Goal: Book appointment/travel/reservation

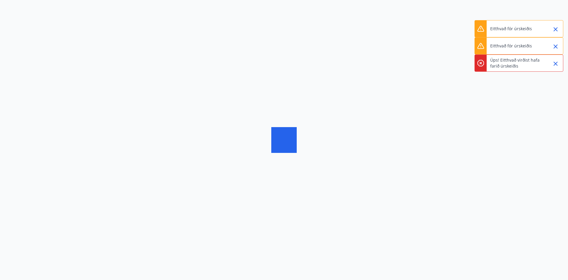
click at [557, 29] on icon "Close" at bounding box center [555, 29] width 7 height 7
click at [555, 46] on icon "Close" at bounding box center [556, 46] width 4 height 4
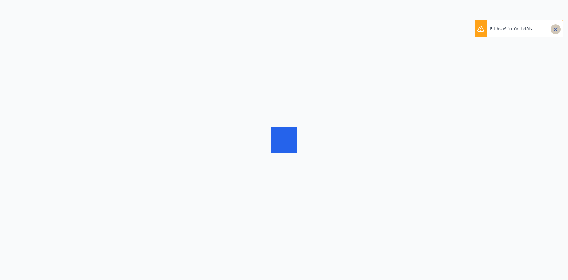
click at [555, 27] on icon "Close" at bounding box center [555, 29] width 7 height 7
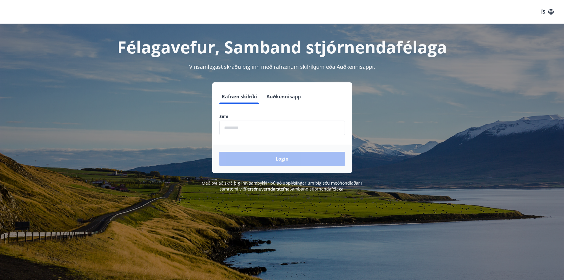
click at [231, 123] on input "phone" at bounding box center [281, 127] width 125 height 14
type input "********"
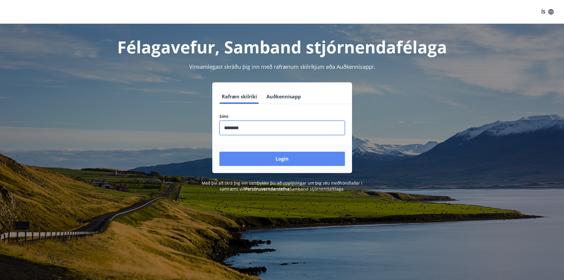
click at [269, 156] on button "Login" at bounding box center [281, 158] width 125 height 14
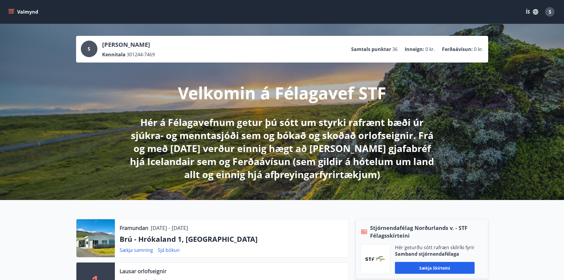
click at [9, 11] on icon "menu" at bounding box center [11, 10] width 5 height 1
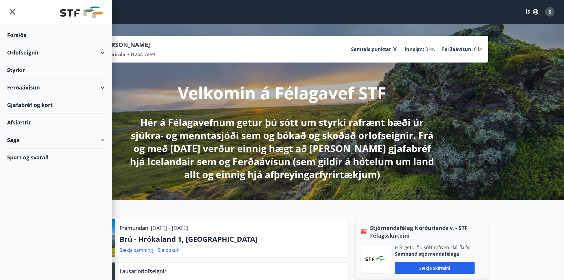
click at [25, 50] on div "Orlofseignir" at bounding box center [55, 52] width 97 height 17
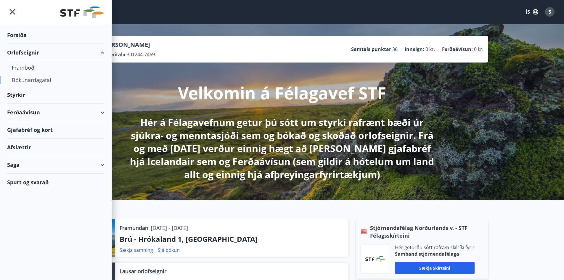
click at [25, 78] on div "Bókunardagatal" at bounding box center [56, 80] width 88 height 12
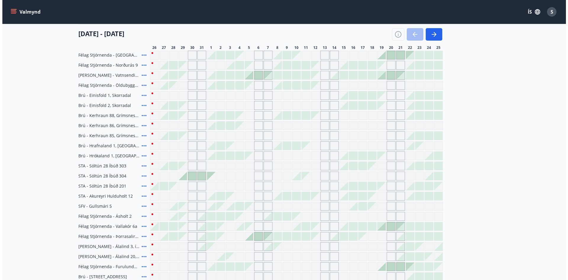
scroll to position [148, 0]
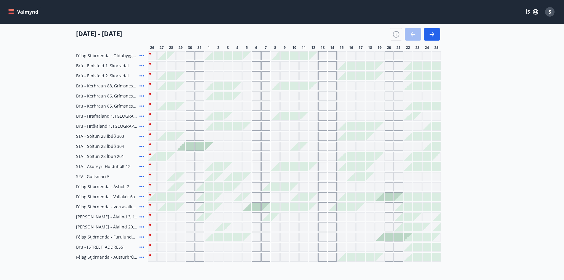
click at [141, 235] on icon at bounding box center [141, 236] width 7 height 7
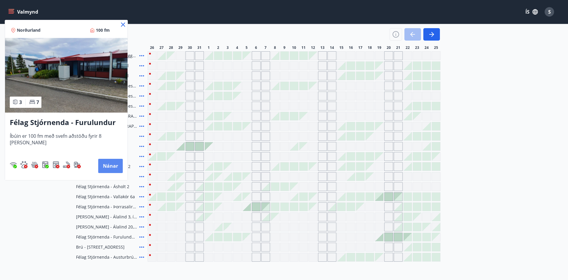
click at [108, 164] on button "Nánar" at bounding box center [110, 166] width 25 height 14
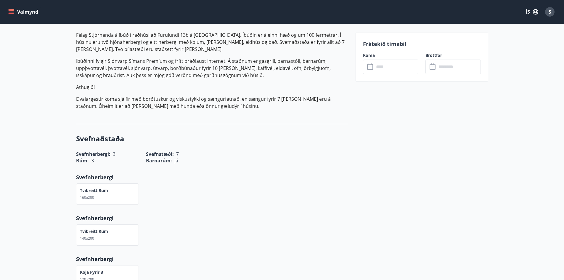
scroll to position [178, 0]
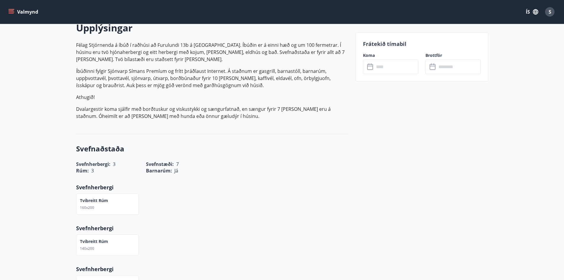
click at [376, 67] on input "text" at bounding box center [396, 66] width 44 height 14
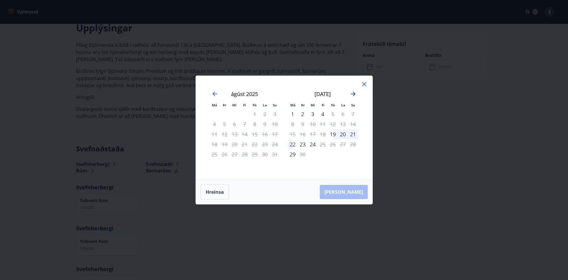
click at [352, 92] on icon "Move forward to switch to the next month." at bounding box center [353, 93] width 7 height 7
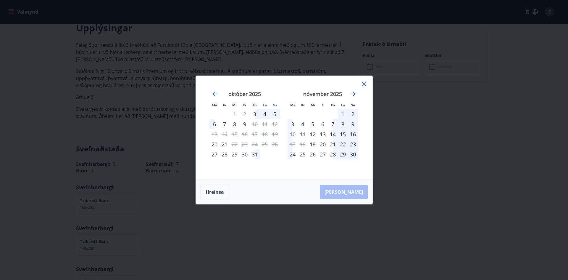
click at [352, 92] on icon "Move forward to switch to the next month." at bounding box center [353, 93] width 7 height 7
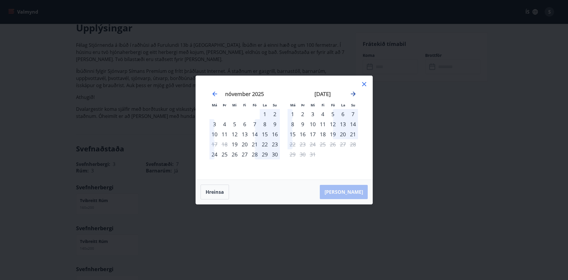
click at [352, 92] on icon "Move forward to switch to the next month." at bounding box center [353, 93] width 7 height 7
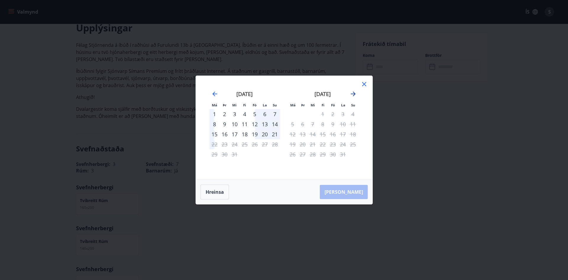
click at [352, 92] on icon "Move forward to switch to the next month." at bounding box center [353, 93] width 7 height 7
click at [215, 91] on icon "Move backward to switch to the previous month." at bounding box center [214, 93] width 7 height 7
click at [216, 92] on icon "Move backward to switch to the previous month." at bounding box center [214, 93] width 7 height 7
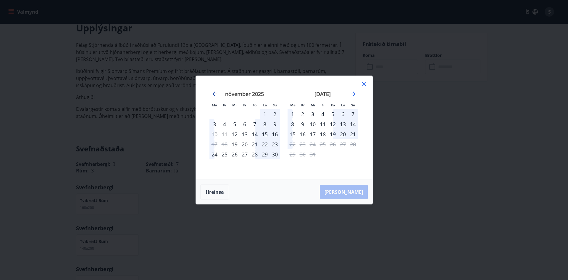
click at [216, 92] on icon "Move backward to switch to the previous month." at bounding box center [214, 93] width 7 height 7
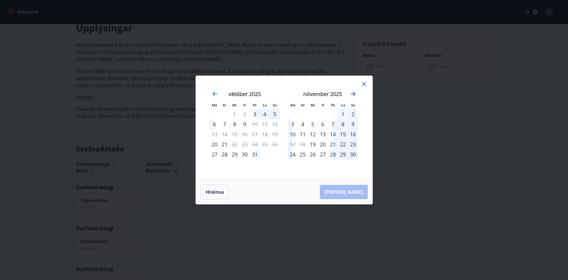
click at [355, 92] on icon "Move forward to switch to the next month." at bounding box center [353, 93] width 7 height 7
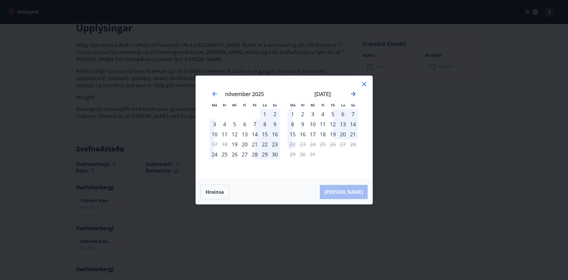
click at [355, 92] on icon "Move forward to switch to the next month." at bounding box center [353, 93] width 7 height 7
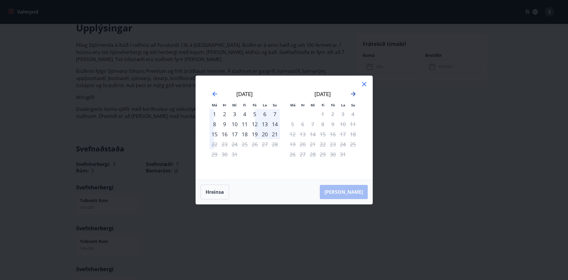
click at [355, 92] on icon "Move forward to switch to the next month." at bounding box center [353, 93] width 7 height 7
click at [323, 122] on div "9" at bounding box center [323, 124] width 10 height 10
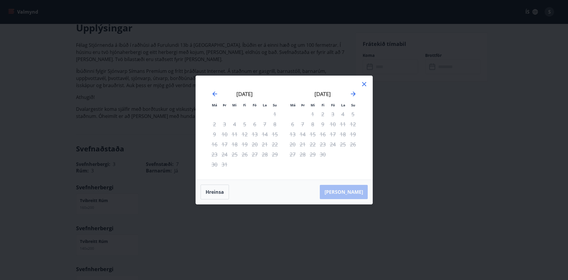
click at [364, 82] on icon at bounding box center [364, 83] width 7 height 7
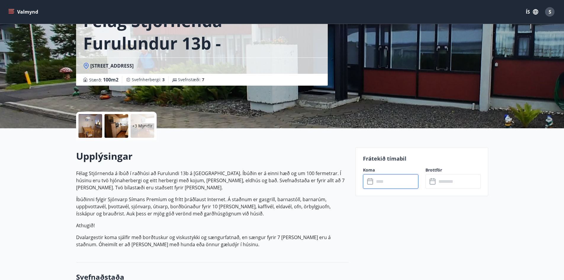
scroll to position [0, 0]
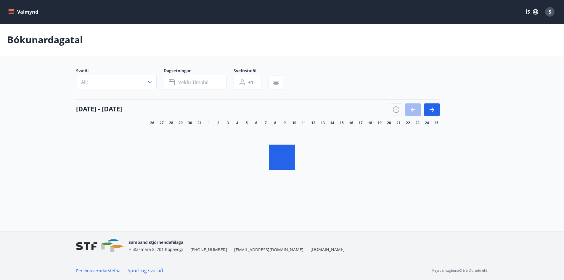
scroll to position [1, 0]
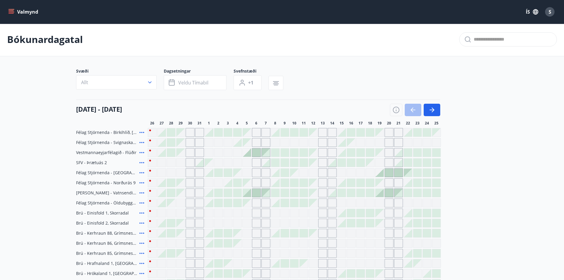
click at [14, 10] on button "Valmynd" at bounding box center [23, 12] width 33 height 11
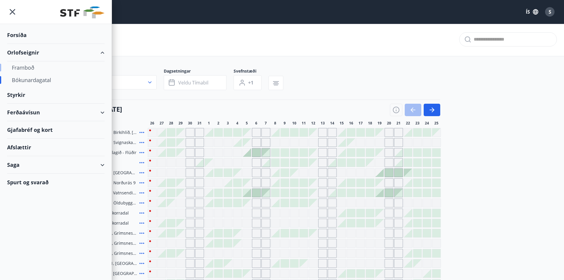
click at [30, 65] on div "Framboð" at bounding box center [56, 67] width 88 height 12
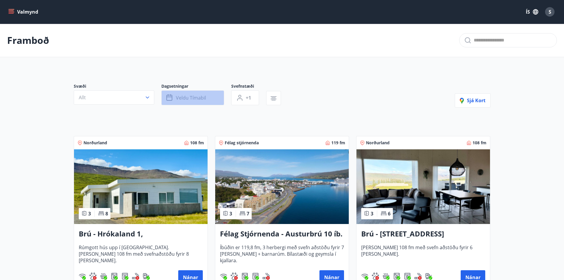
click at [185, 97] on span "Veldu tímabil" at bounding box center [191, 97] width 30 height 7
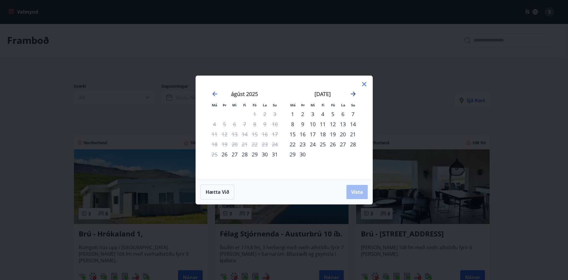
click at [354, 93] on icon "Move forward to switch to the next month." at bounding box center [353, 93] width 7 height 7
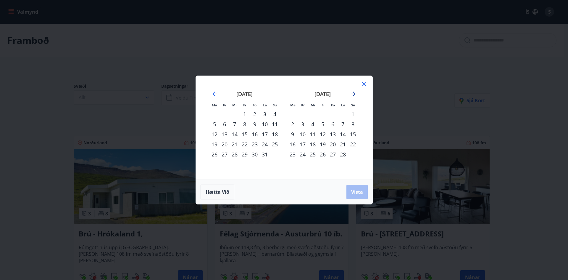
click at [354, 93] on icon "Move forward to switch to the next month." at bounding box center [353, 93] width 7 height 7
click at [312, 142] on div "22" at bounding box center [313, 144] width 10 height 10
click at [354, 142] on div "26" at bounding box center [353, 144] width 10 height 10
click at [357, 188] on button "Vista" at bounding box center [356, 192] width 21 height 14
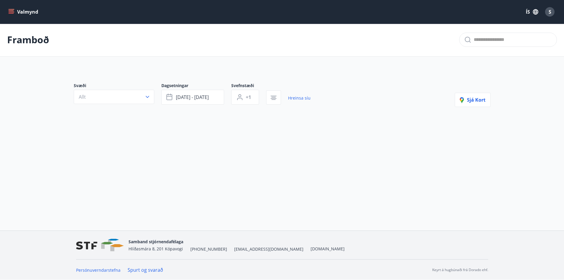
scroll to position [1, 0]
click at [22, 9] on button "Valmynd" at bounding box center [23, 12] width 33 height 11
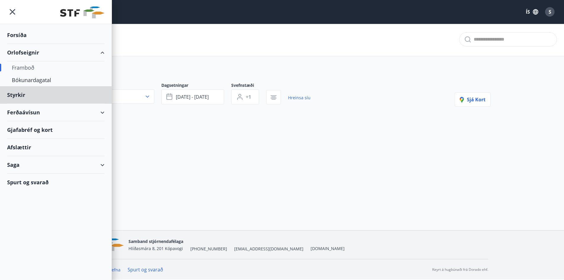
click at [23, 31] on div "Forsíða" at bounding box center [55, 34] width 97 height 17
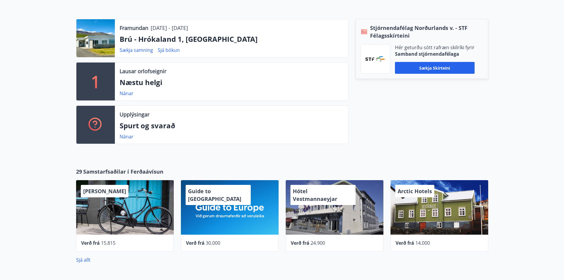
scroll to position [208, 0]
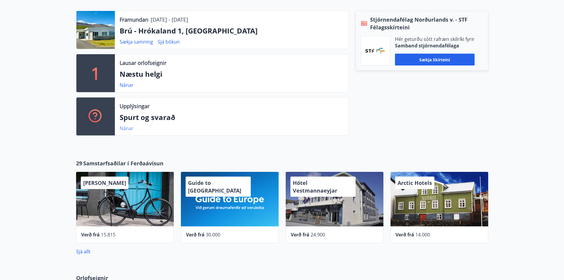
click at [124, 127] on link "Nánar" at bounding box center [127, 128] width 14 height 7
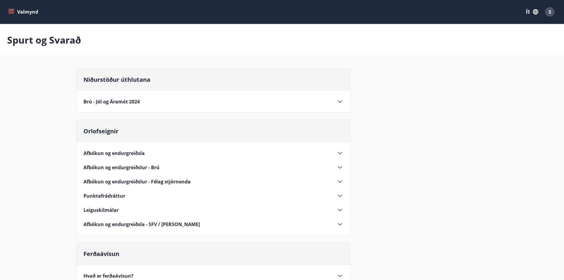
click at [339, 99] on icon at bounding box center [339, 101] width 7 height 7
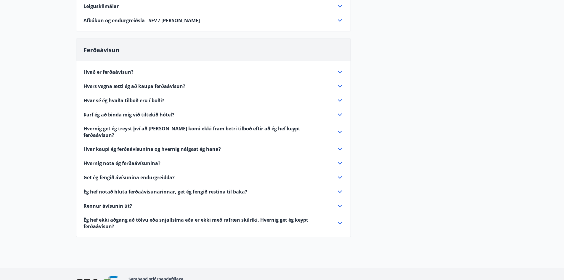
scroll to position [412, 0]
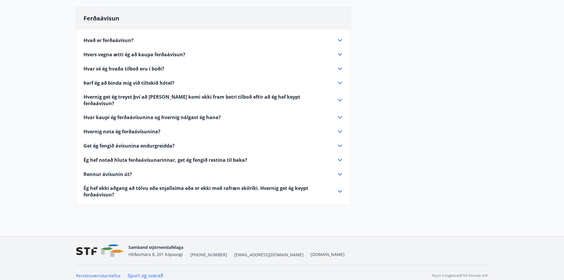
click at [119, 171] on span "Rennur ávísunin út?" at bounding box center [107, 174] width 49 height 7
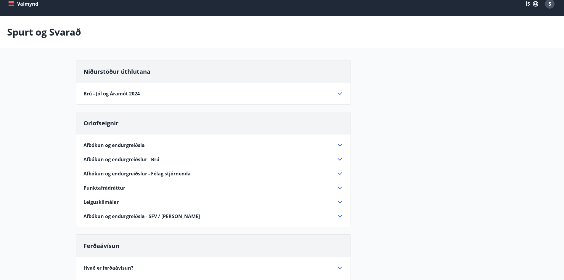
scroll to position [7, 0]
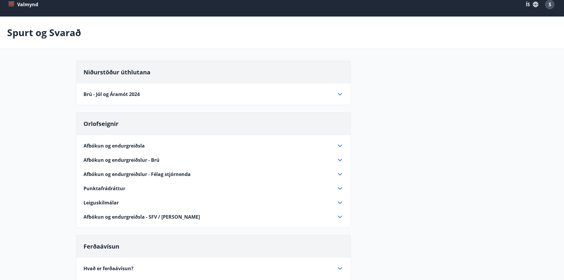
click at [340, 91] on icon at bounding box center [339, 94] width 7 height 7
